Goal: Transaction & Acquisition: Book appointment/travel/reservation

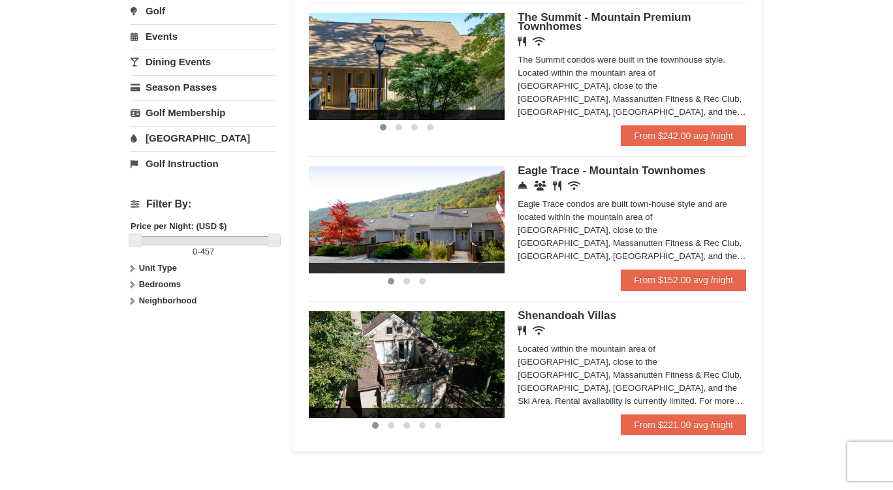
scroll to position [424, 0]
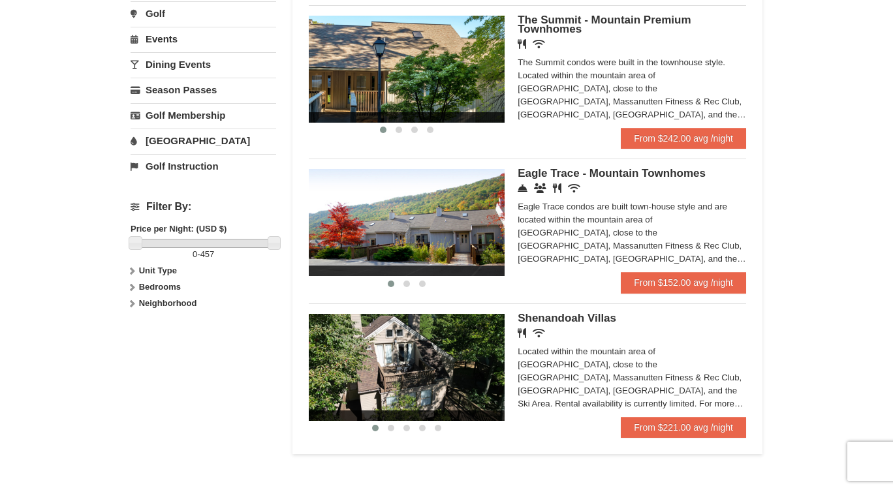
click at [652, 212] on div "Eagle Trace condos are built town-house style and are located within the mounta…" at bounding box center [631, 232] width 228 height 65
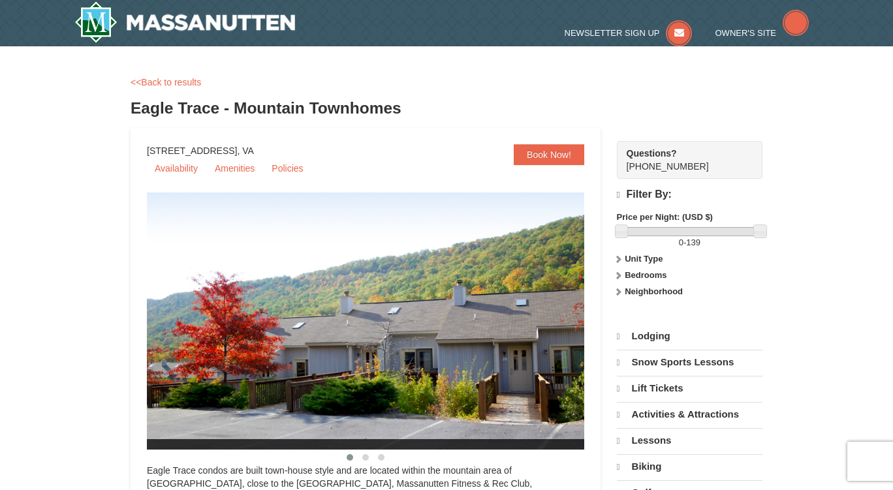
select select "9"
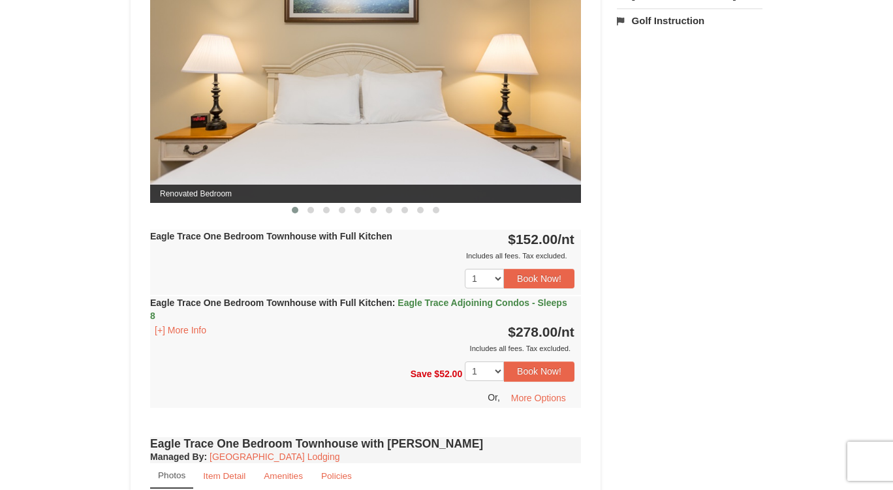
scroll to position [532, 0]
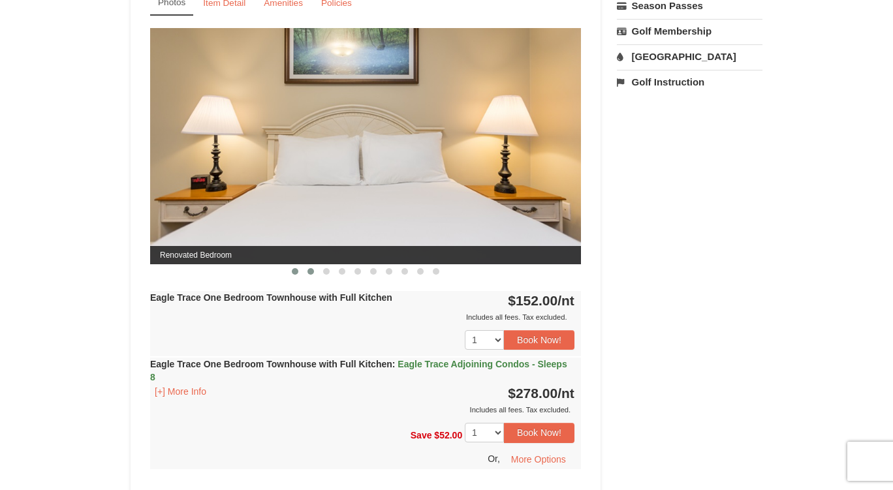
click at [307, 269] on button at bounding box center [311, 271] width 16 height 13
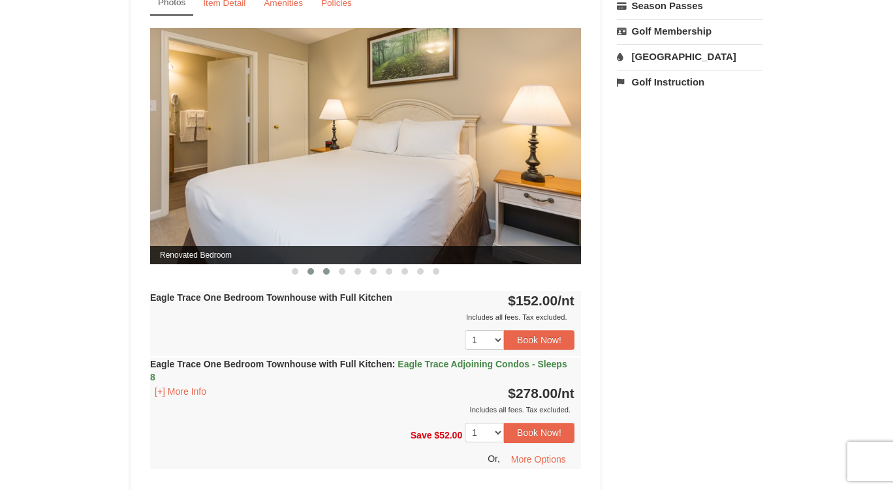
click at [325, 273] on span at bounding box center [326, 271] width 7 height 7
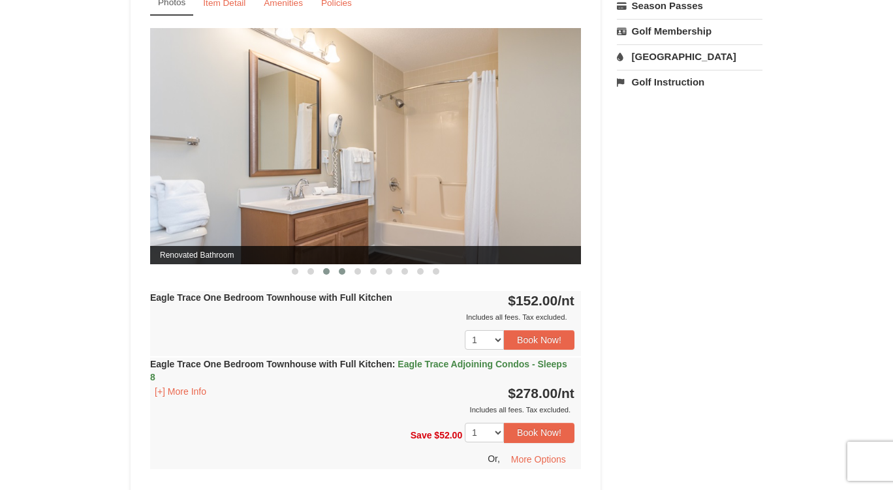
click at [341, 273] on span at bounding box center [342, 271] width 7 height 7
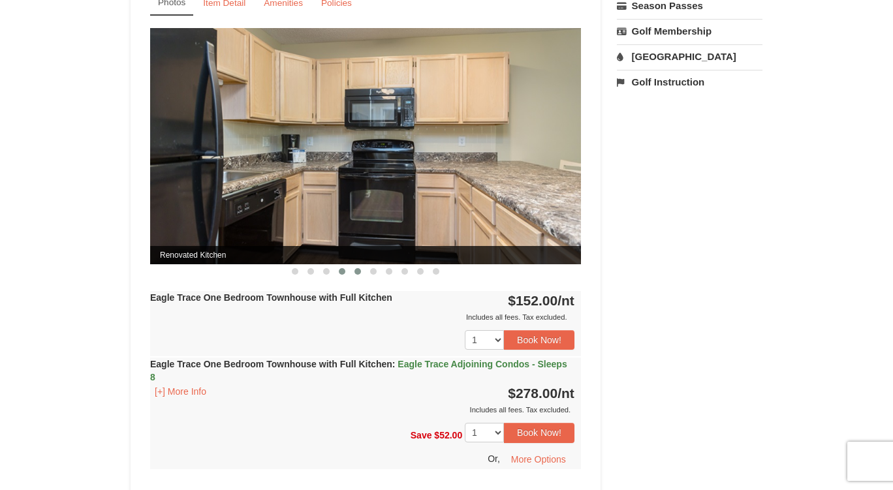
click at [360, 271] on span at bounding box center [357, 271] width 7 height 7
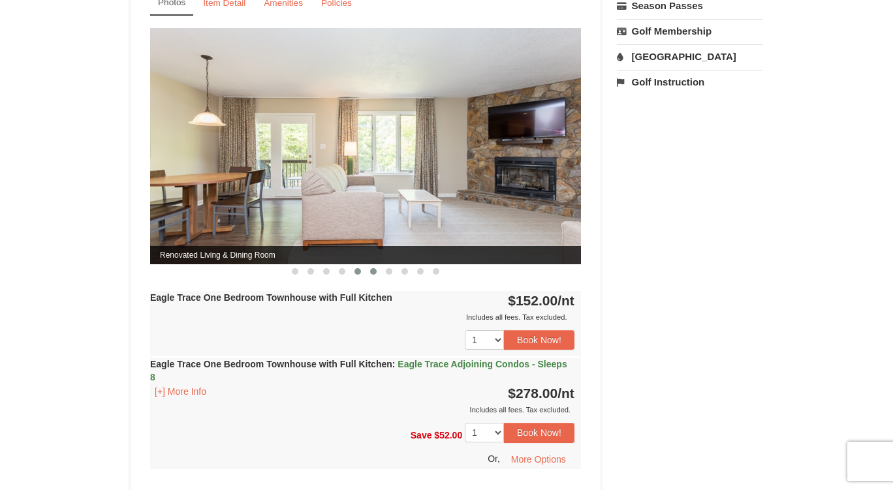
click at [377, 271] on button at bounding box center [373, 271] width 16 height 13
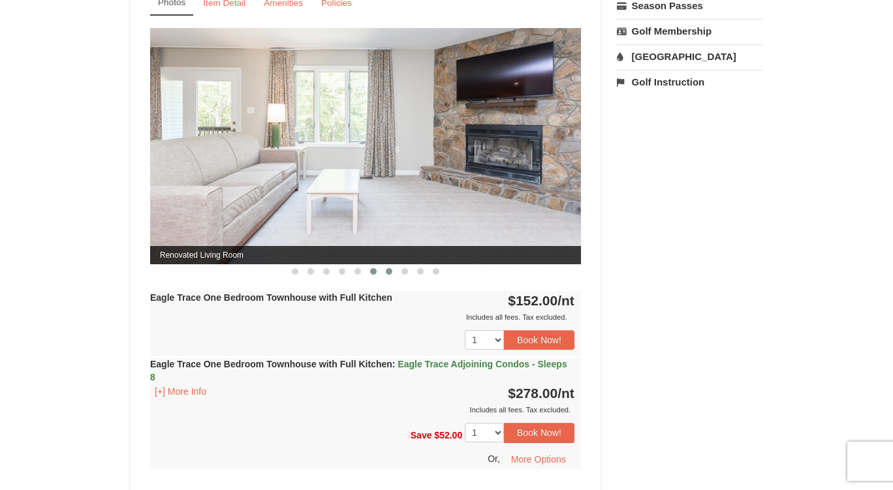
click at [391, 271] on span at bounding box center [389, 271] width 7 height 7
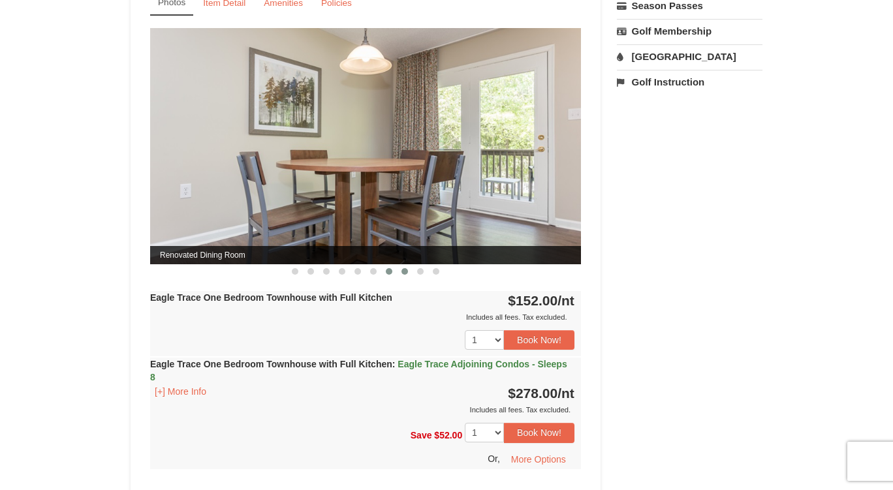
click at [407, 273] on button at bounding box center [405, 271] width 16 height 13
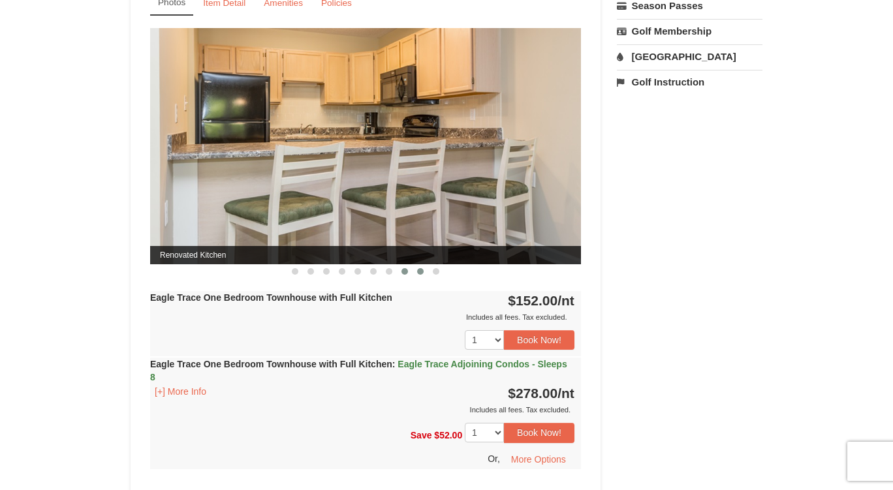
click at [417, 273] on button at bounding box center [420, 271] width 16 height 13
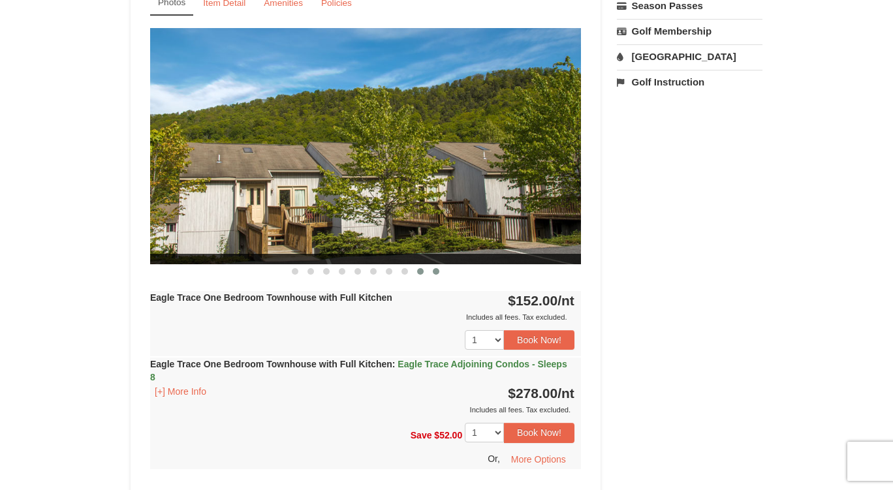
click at [435, 273] on span at bounding box center [436, 271] width 7 height 7
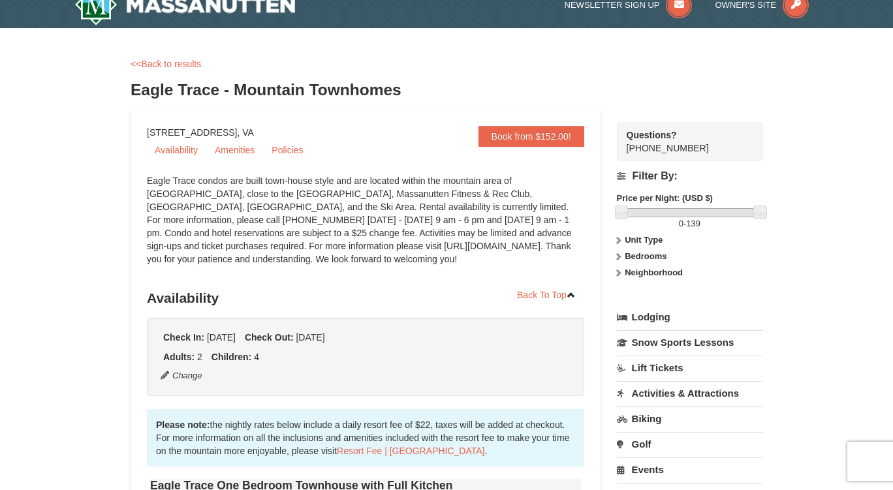
scroll to position [0, 0]
